Goal: Information Seeking & Learning: Learn about a topic

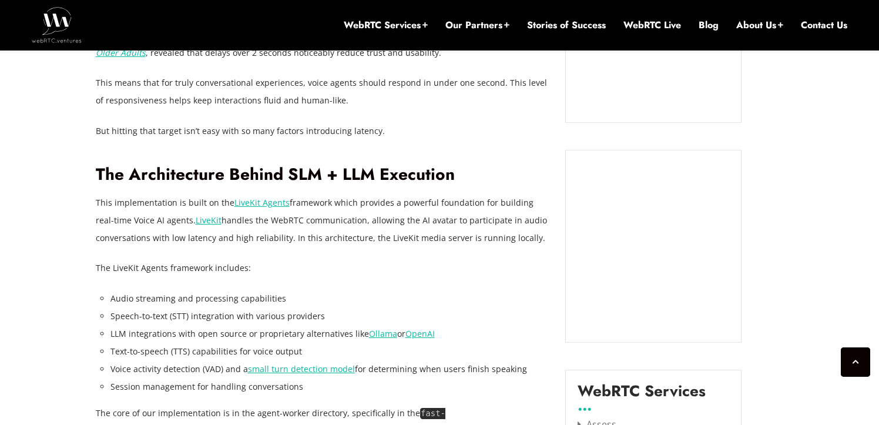
scroll to position [1221, 0]
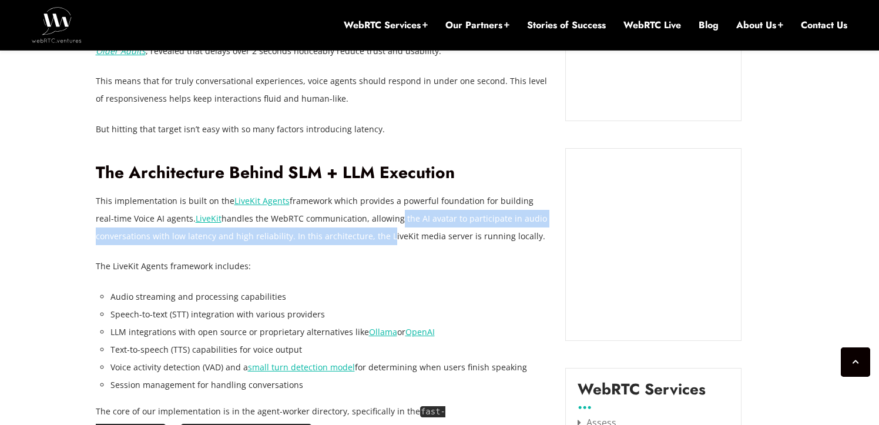
drag, startPoint x: 379, startPoint y: 243, endPoint x: 378, endPoint y: 216, distance: 27.6
click at [378, 216] on p "This implementation is built on the LiveKit Agents framework which provides a p…" at bounding box center [322, 218] width 452 height 53
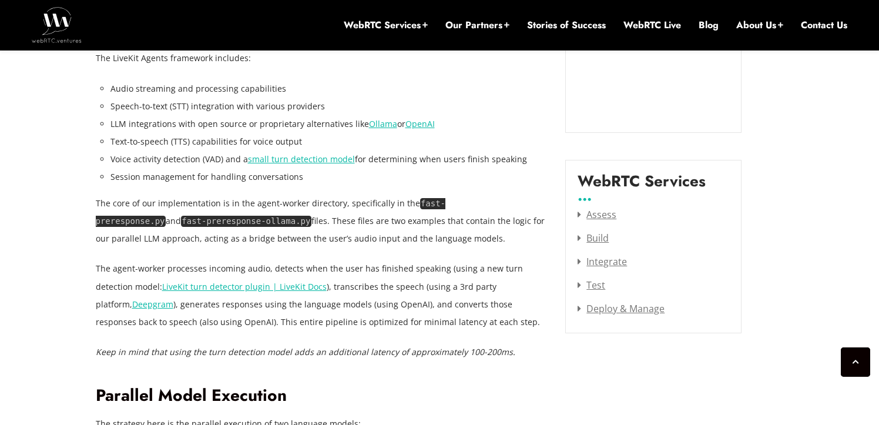
scroll to position [1432, 0]
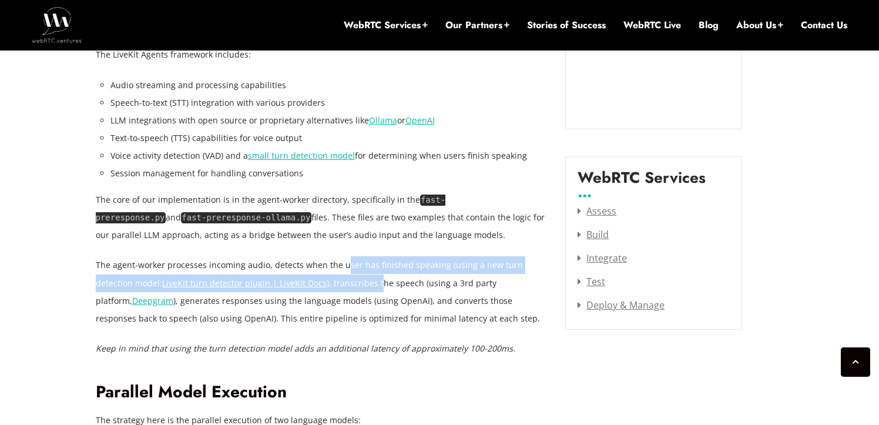
drag, startPoint x: 340, startPoint y: 264, endPoint x: 339, endPoint y: 281, distance: 16.5
click at [339, 281] on p "The agent-worker processes incoming audio, detects when the user has finished s…" at bounding box center [322, 291] width 452 height 70
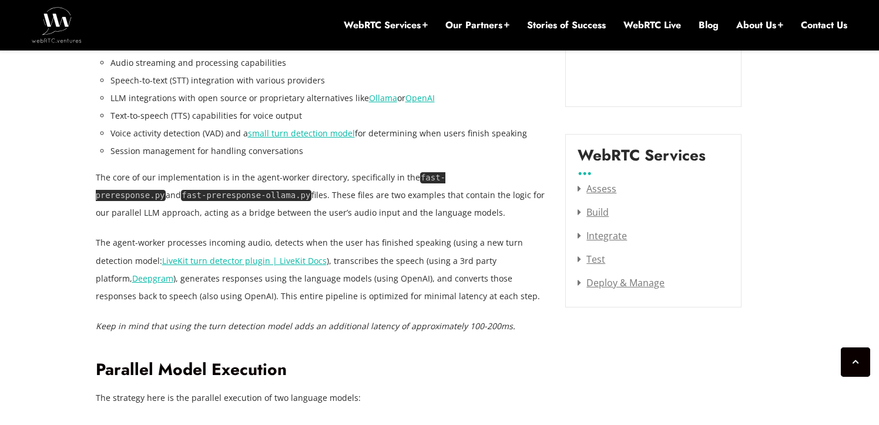
scroll to position [1455, 0]
drag, startPoint x: 267, startPoint y: 280, endPoint x: 368, endPoint y: 283, distance: 101.7
click at [368, 283] on p "The agent-worker processes incoming audio, detects when the user has finished s…" at bounding box center [322, 268] width 452 height 70
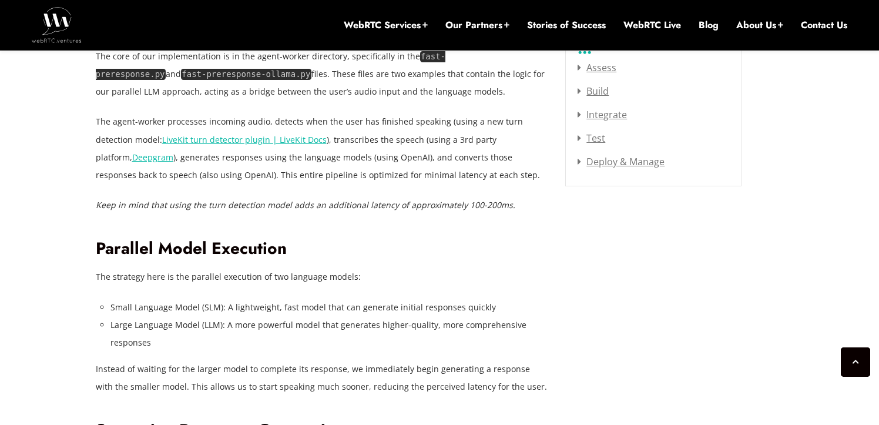
scroll to position [1578, 0]
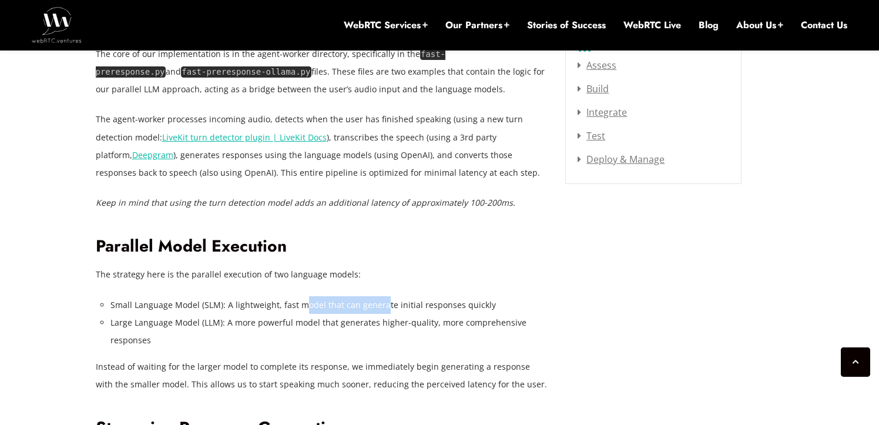
drag, startPoint x: 379, startPoint y: 306, endPoint x: 303, endPoint y: 298, distance: 77.3
click at [303, 298] on li "Small Language Model (SLM): A lightweight, fast model that can generate initial…" at bounding box center [329, 305] width 438 height 18
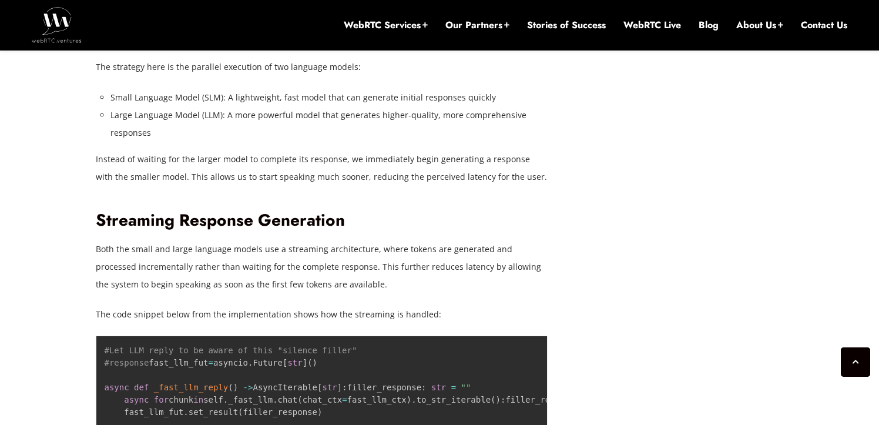
scroll to position [1787, 0]
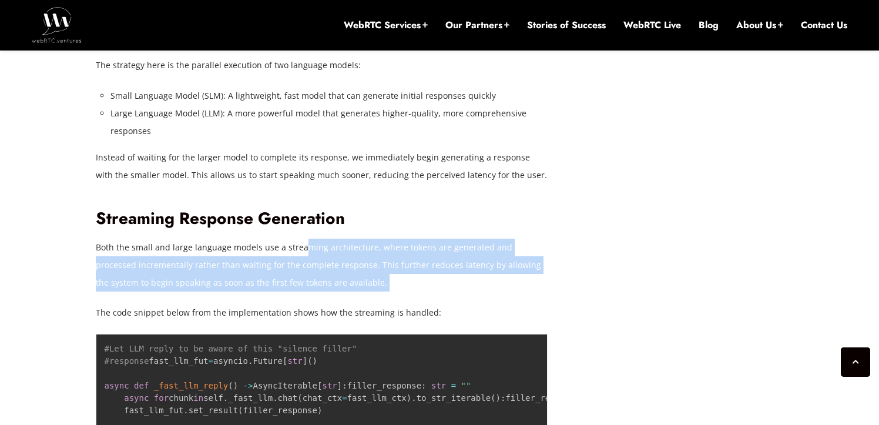
drag, startPoint x: 331, startPoint y: 295, endPoint x: 299, endPoint y: 250, distance: 54.8
click at [299, 248] on p "Both the small and large language models use a streaming architecture, where to…" at bounding box center [322, 265] width 452 height 53
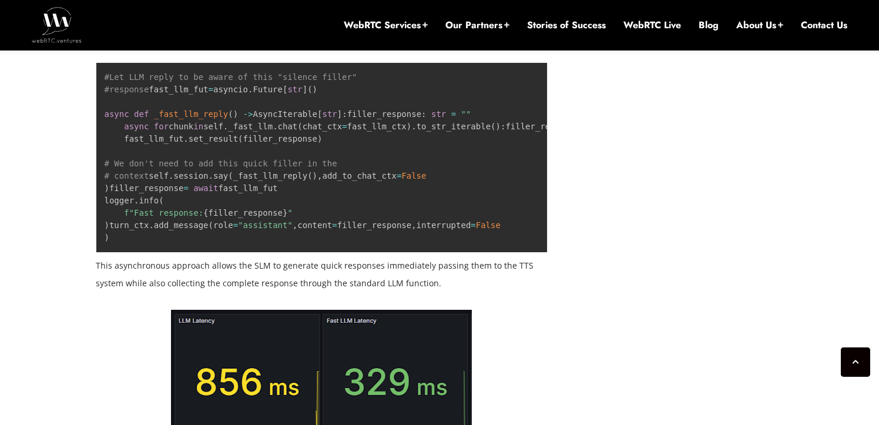
scroll to position [2071, 0]
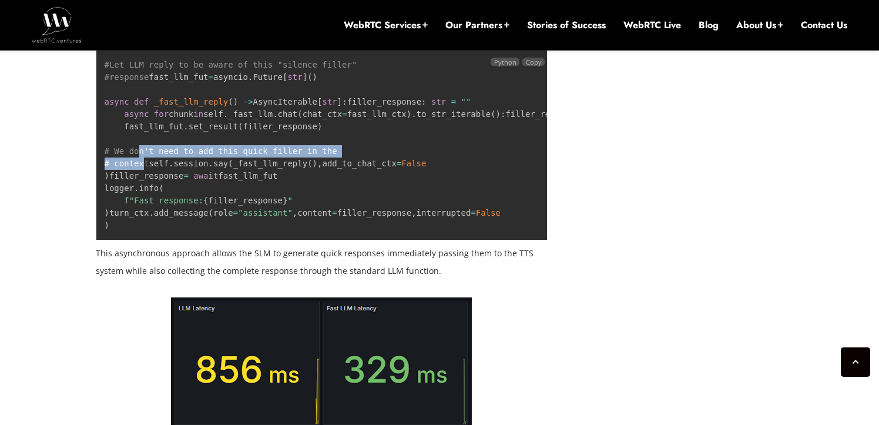
drag, startPoint x: 139, startPoint y: 228, endPoint x: 145, endPoint y: 237, distance: 10.6
click at [145, 230] on code "#Let LLM reply to be aware of this "silence filler" #response fast_llm_fut = as…" at bounding box center [385, 145] width 560 height 170
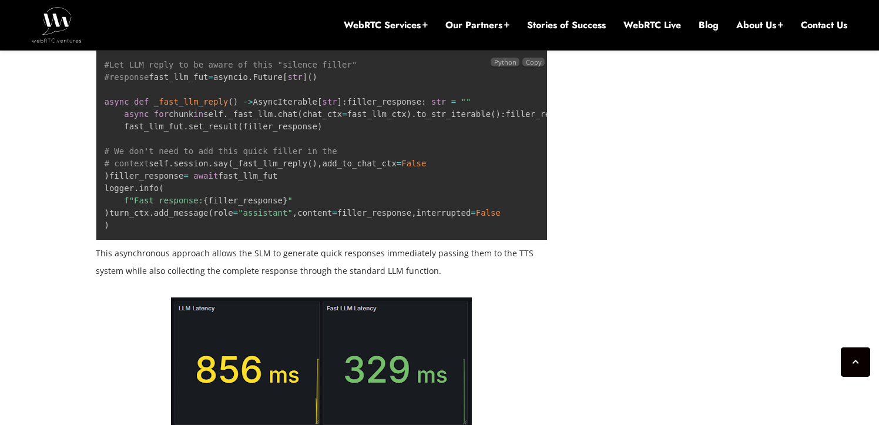
click at [217, 240] on pre "#Let LLM reply to be aware of this "silence filler" #response fast_llm_fut = as…" at bounding box center [322, 145] width 452 height 190
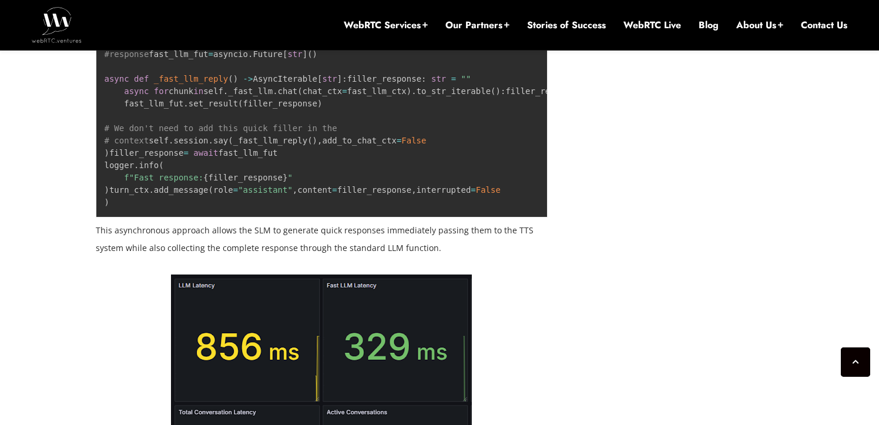
scroll to position [2094, 0]
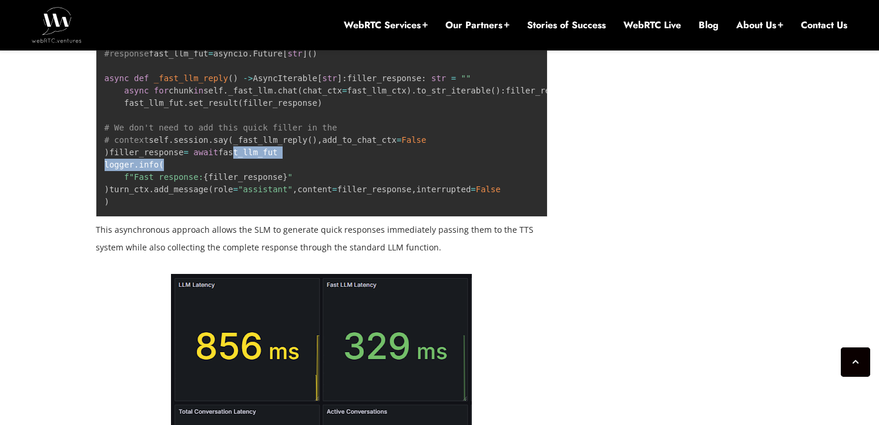
drag, startPoint x: 261, startPoint y: 298, endPoint x: 234, endPoint y: 284, distance: 30.0
click at [234, 217] on pre "#Let LLM reply to be aware of this "silence filler" #response fast_llm_fut = as…" at bounding box center [322, 121] width 452 height 190
click at [249, 217] on pre "#Let LLM reply to be aware of this "silence filler" #response fast_llm_fut = as…" at bounding box center [322, 121] width 452 height 190
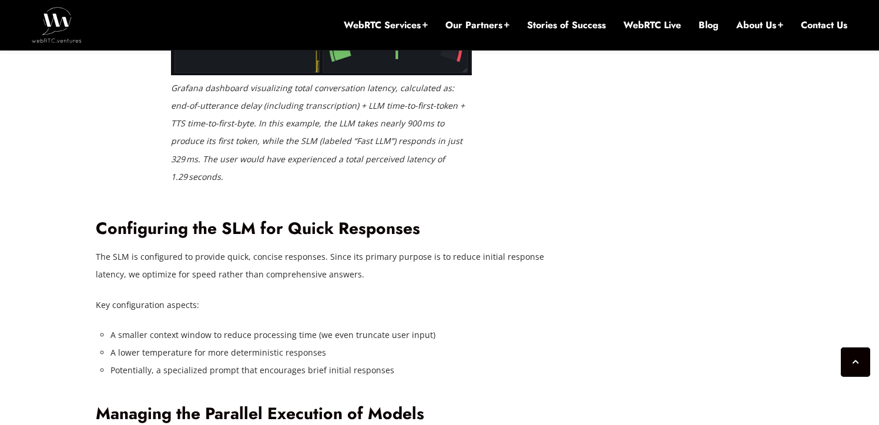
scroll to position [2549, 0]
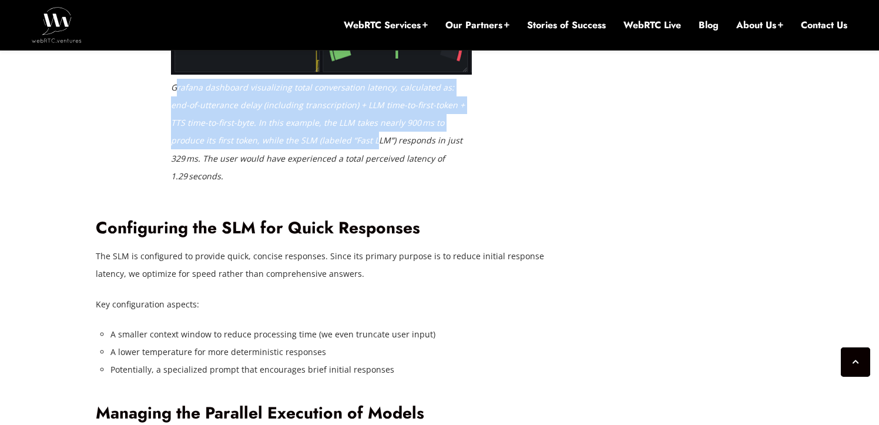
drag, startPoint x: 175, startPoint y: 273, endPoint x: 325, endPoint y: 328, distance: 160.0
click at [327, 181] on em "Grafana dashboard visualizing total conversation latency, calculated as: end-of…" at bounding box center [318, 131] width 294 height 99
click at [325, 181] on em "Grafana dashboard visualizing total conversation latency, calculated as: end-of…" at bounding box center [318, 131] width 294 height 99
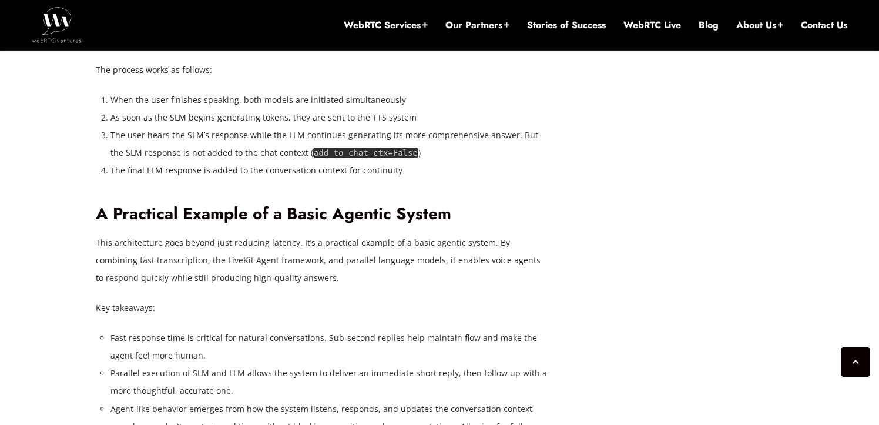
scroll to position [2968, 0]
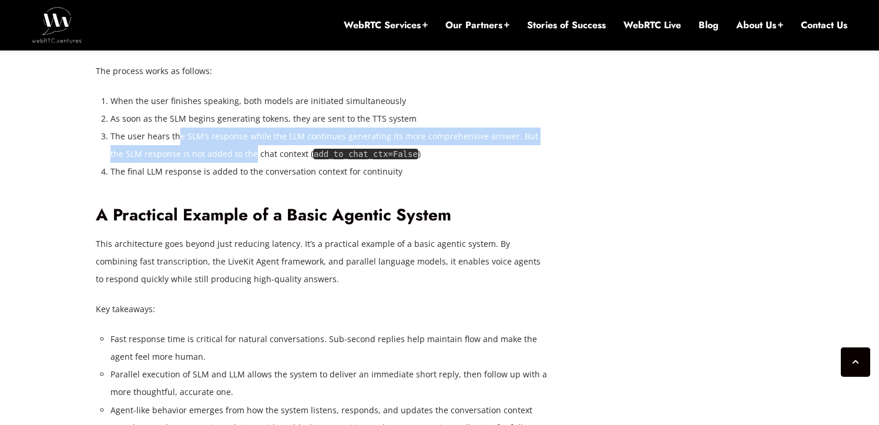
drag, startPoint x: 178, startPoint y: 305, endPoint x: 237, endPoint y: 317, distance: 59.8
click at [237, 163] on li "The user hears the SLM’s response while the LLM continues generating its more c…" at bounding box center [329, 144] width 438 height 35
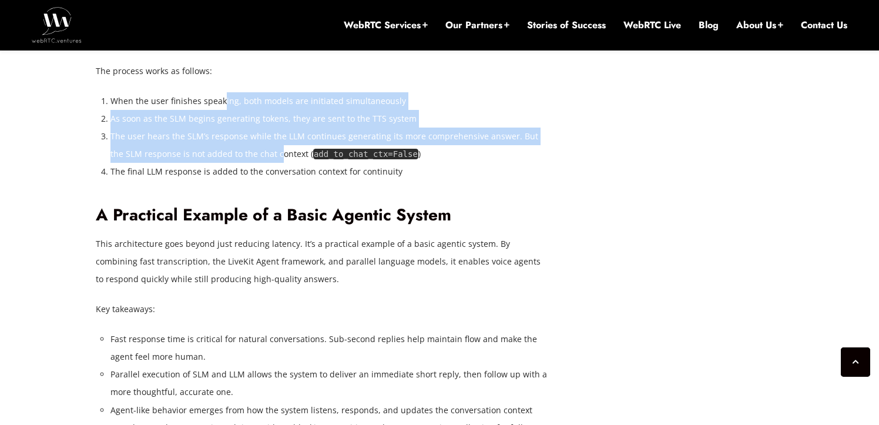
drag, startPoint x: 220, startPoint y: 270, endPoint x: 260, endPoint y: 314, distance: 59.5
click at [261, 180] on ol "When the user finishes speaking, both models are initiated simultaneously As so…" at bounding box center [329, 136] width 438 height 88
click at [261, 163] on li "The user hears the SLM’s response while the LLM continues generating its more c…" at bounding box center [329, 144] width 438 height 35
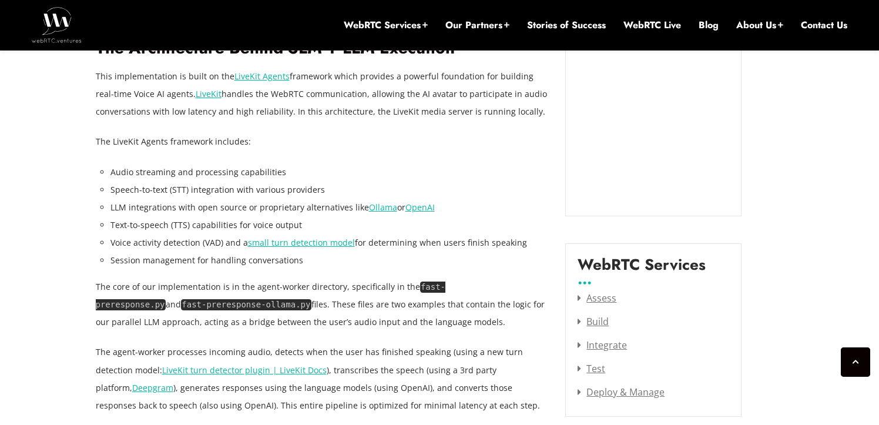
scroll to position [1347, 0]
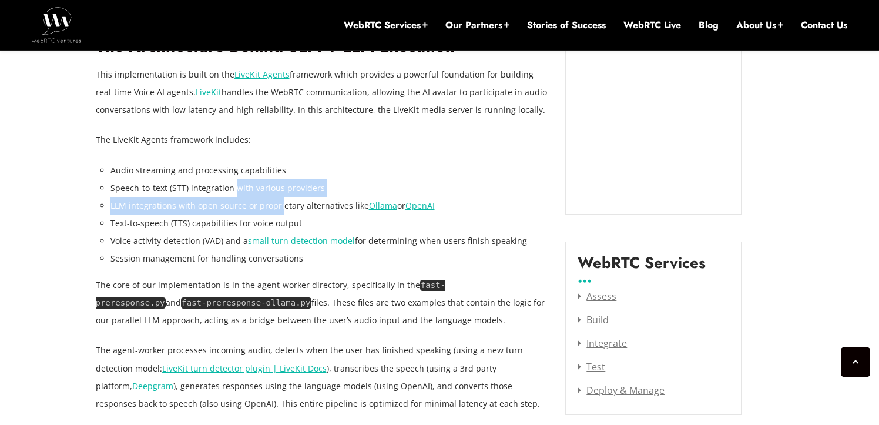
drag, startPoint x: 281, startPoint y: 201, endPoint x: 232, endPoint y: 184, distance: 51.6
click at [232, 184] on ul "Audio streaming and processing capabilities Speech-to-text (STT) integration wi…" at bounding box center [329, 215] width 438 height 106
click at [232, 184] on li "Speech-to-text (STT) integration with various providers" at bounding box center [329, 188] width 438 height 18
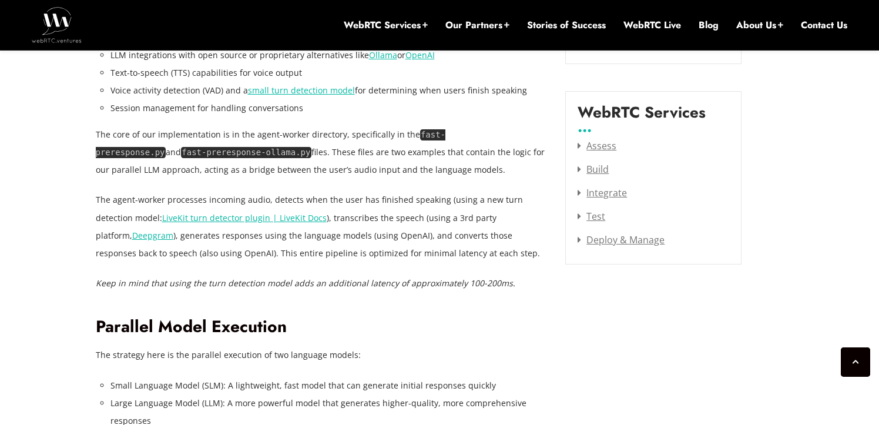
scroll to position [1517, 0]
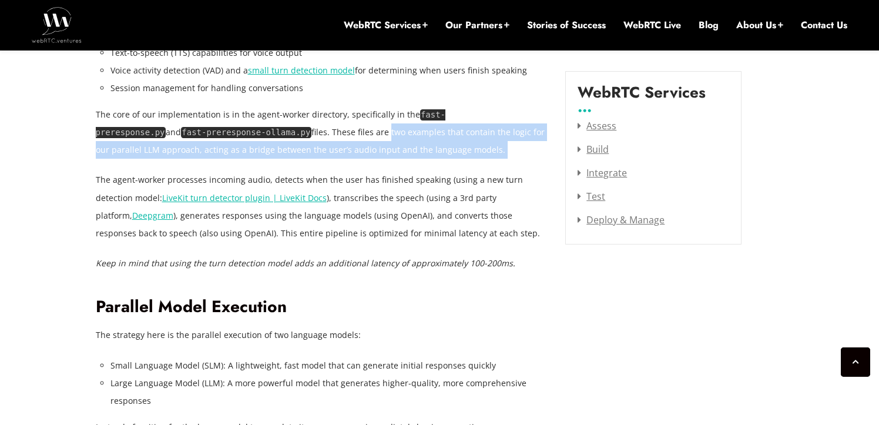
drag, startPoint x: 324, startPoint y: 161, endPoint x: 303, endPoint y: 135, distance: 33.9
click at [303, 135] on p "The core of our implementation is in the agent-worker directory, specifically i…" at bounding box center [322, 132] width 452 height 53
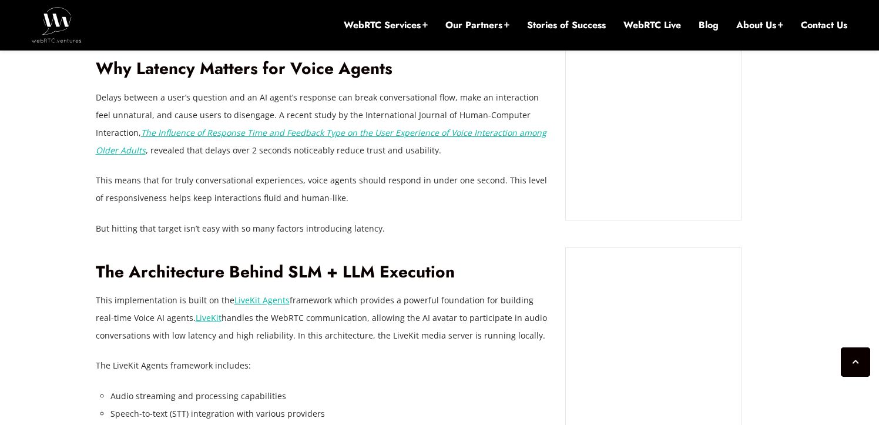
scroll to position [1120, 0]
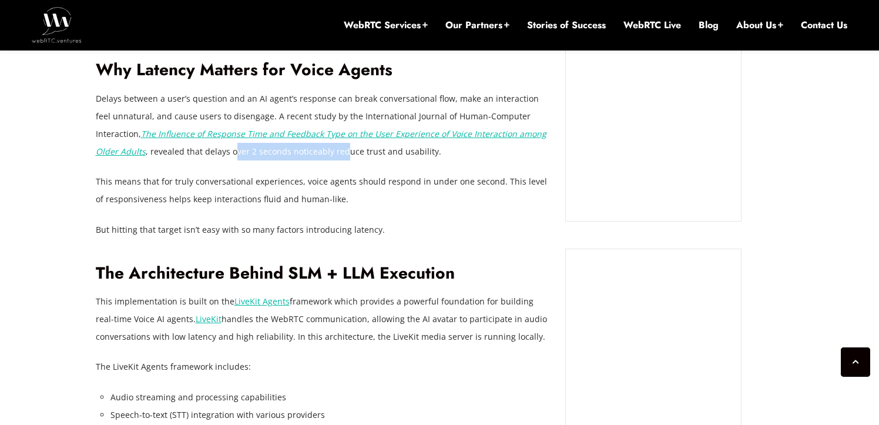
drag, startPoint x: 180, startPoint y: 154, endPoint x: 288, endPoint y: 153, distance: 108.1
click at [288, 153] on p "Delays between a user’s question and an AI agent’s response can break conversat…" at bounding box center [322, 125] width 452 height 70
click at [287, 147] on p "Delays between a user’s question and an AI agent’s response can break conversat…" at bounding box center [322, 125] width 452 height 70
drag, startPoint x: 250, startPoint y: 116, endPoint x: 304, endPoint y: 116, distance: 53.5
click at [304, 116] on p "Delays between a user’s question and an AI agent’s response can break conversat…" at bounding box center [322, 125] width 452 height 70
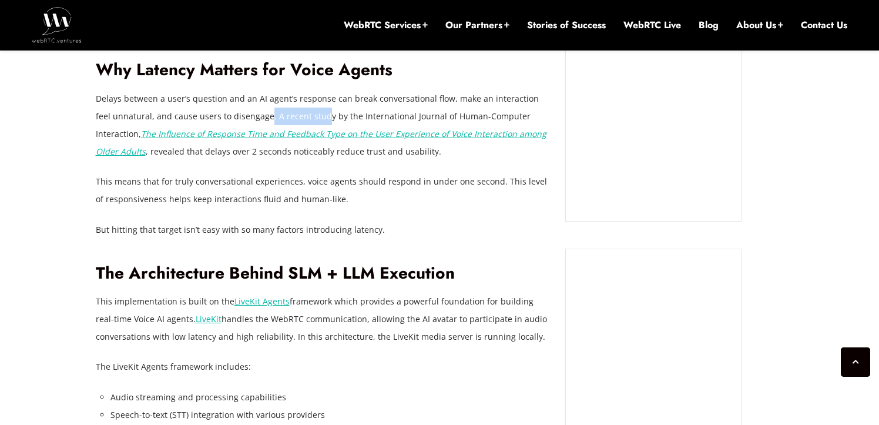
click at [304, 116] on p "Delays between a user’s question and an AI agent’s response can break conversat…" at bounding box center [322, 125] width 452 height 70
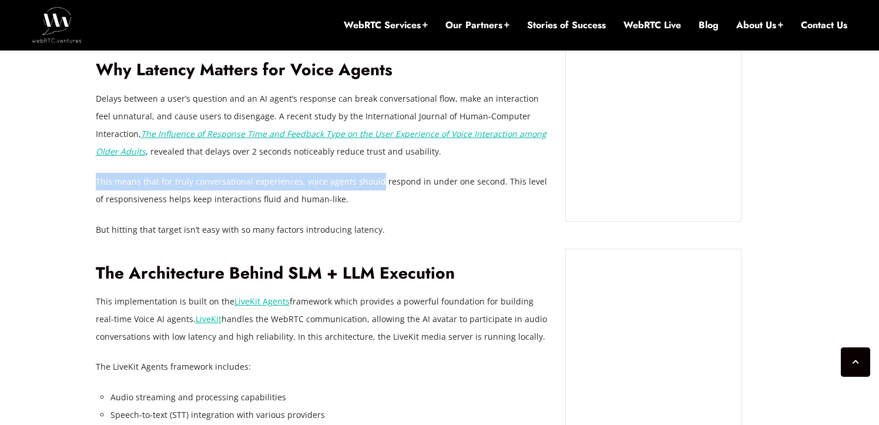
drag, startPoint x: 375, startPoint y: 189, endPoint x: 314, endPoint y: 172, distance: 63.4
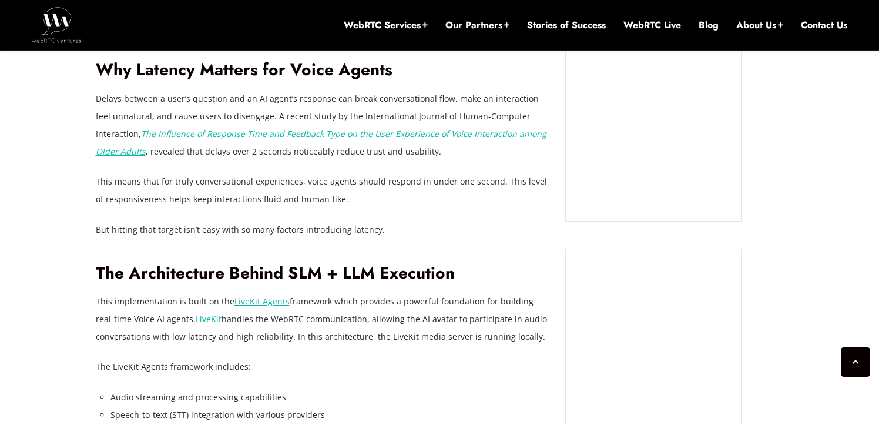
click at [294, 204] on p "This means that for truly conversational experiences, voice agents should respo…" at bounding box center [322, 190] width 452 height 35
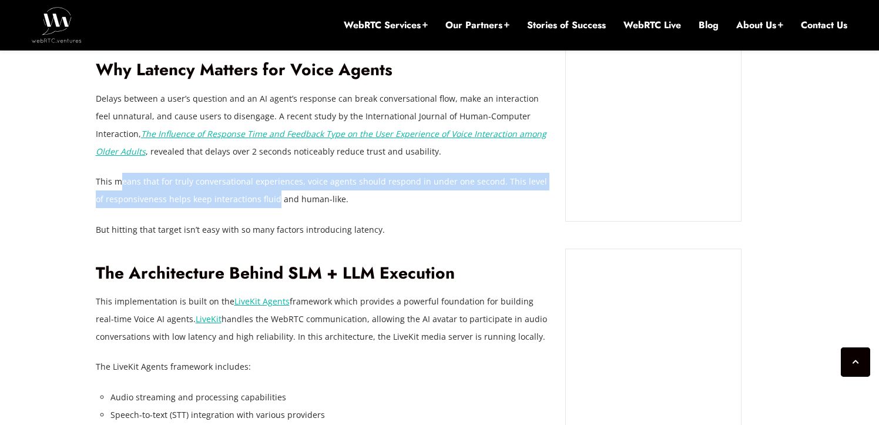
drag, startPoint x: 117, startPoint y: 184, endPoint x: 264, endPoint y: 205, distance: 148.3
click at [264, 206] on p "This means that for truly conversational experiences, voice agents should respo…" at bounding box center [322, 190] width 452 height 35
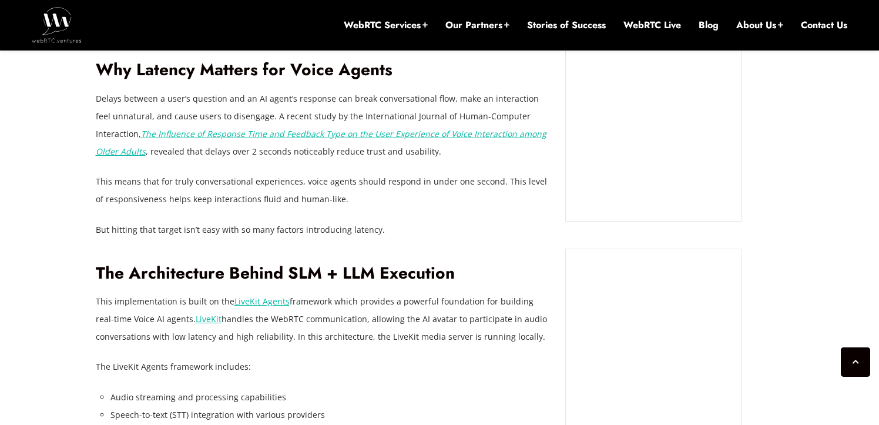
click at [362, 199] on p "This means that for truly conversational experiences, voice agents should respo…" at bounding box center [322, 190] width 452 height 35
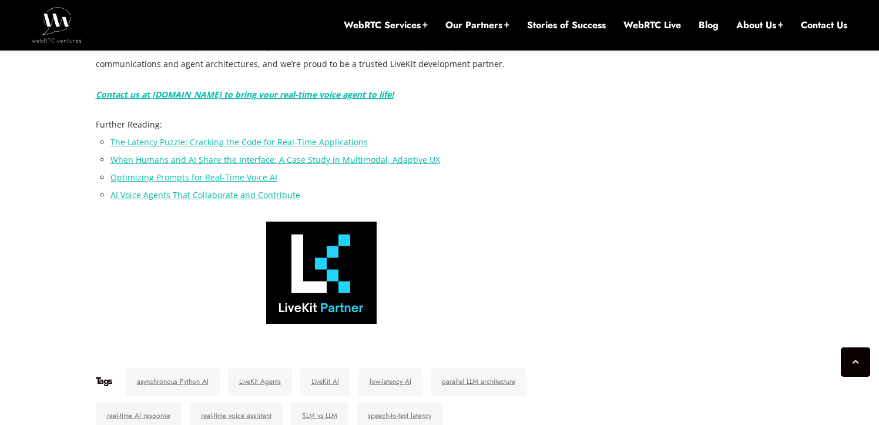
scroll to position [4318, 0]
